Goal: Navigation & Orientation: Find specific page/section

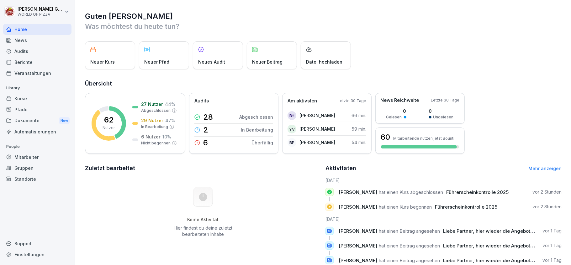
click at [25, 61] on div "Berichte" at bounding box center [37, 62] width 68 height 11
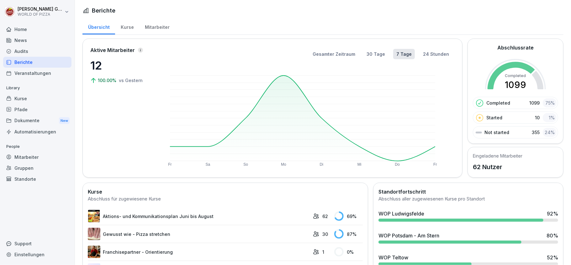
click at [395, 216] on div "WOP Ludwigsfelde" at bounding box center [401, 214] width 46 height 8
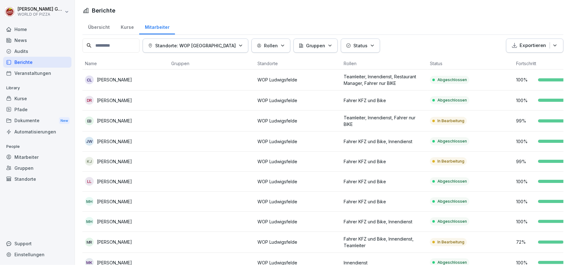
click at [370, 44] on icon "button" at bounding box center [372, 45] width 5 height 5
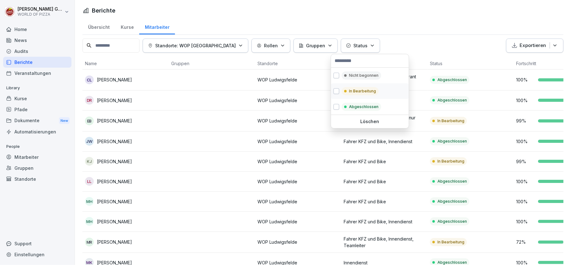
click at [360, 91] on p "In Bearbeitung" at bounding box center [362, 91] width 27 height 6
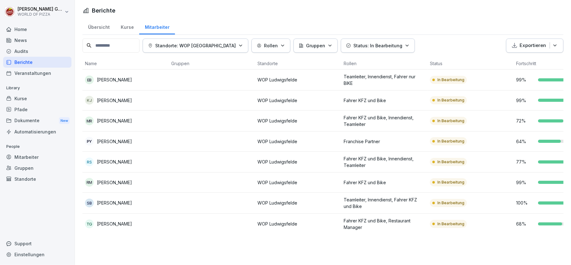
click at [419, 30] on html "[PERSON_NAME] WORLD OF PIZZA Home News Audits Berichte Veranstaltungen Library …" at bounding box center [285, 132] width 571 height 265
click at [36, 11] on html "[PERSON_NAME] WORLD OF PIZZA Home News Audits Berichte Veranstaltungen Library …" at bounding box center [285, 132] width 571 height 265
click at [34, 41] on div "Abmelden" at bounding box center [40, 40] width 62 height 12
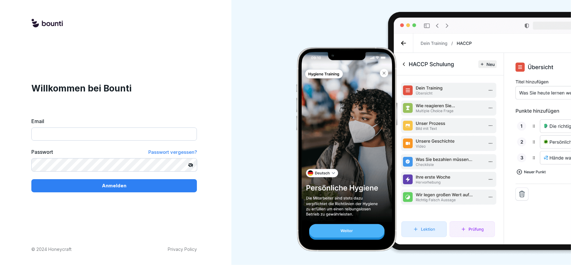
type input "**********"
